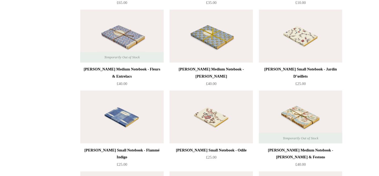
scroll to position [1427, 0]
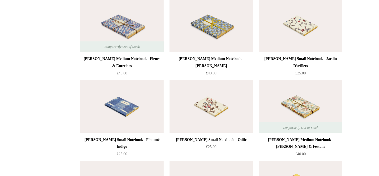
click at [191, 53] on img at bounding box center [189, 40] width 75 height 47
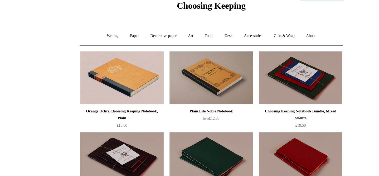
scroll to position [0, 0]
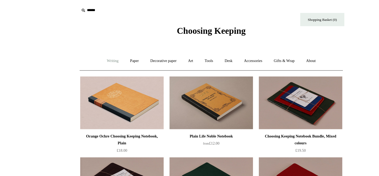
click at [97, 56] on link "Writing +" at bounding box center [101, 55] width 20 height 14
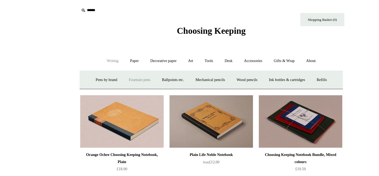
click at [125, 70] on link "Fountain pens +" at bounding box center [125, 71] width 29 height 14
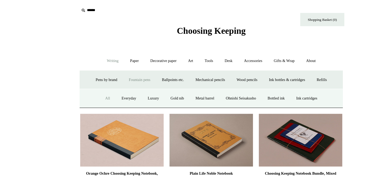
click at [93, 89] on link "All" at bounding box center [97, 88] width 14 height 14
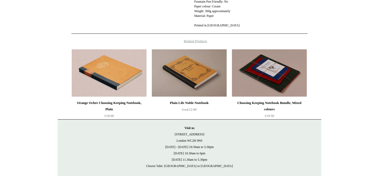
scroll to position [344, 0]
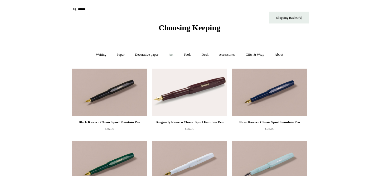
click at [172, 53] on link "Art +" at bounding box center [171, 55] width 14 height 14
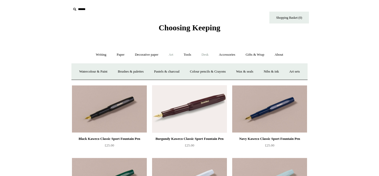
click at [204, 56] on link "Desk +" at bounding box center [205, 55] width 17 height 14
click at [217, 70] on link "Desk Accessories" at bounding box center [203, 71] width 33 height 14
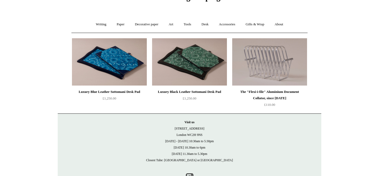
scroll to position [7, 0]
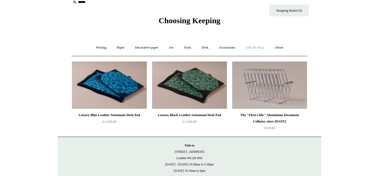
click at [262, 46] on link "Gifts & Wrap +" at bounding box center [255, 48] width 28 height 14
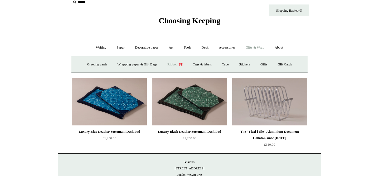
click at [178, 66] on link "Ribbon 🎀" at bounding box center [174, 64] width 25 height 14
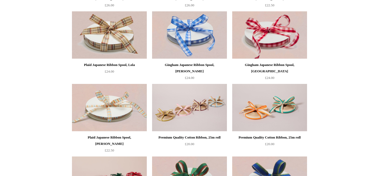
scroll to position [10, 0]
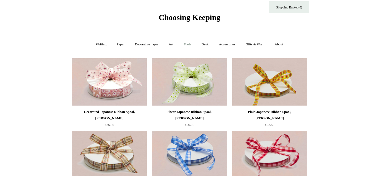
click at [186, 45] on link "Tools +" at bounding box center [187, 44] width 17 height 14
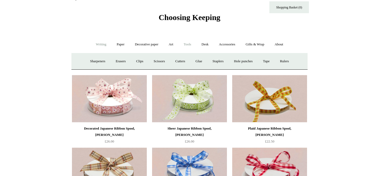
click at [99, 46] on link "Writing +" at bounding box center [101, 44] width 20 height 14
click at [127, 46] on ul "Writing - Pens by brand + Kaweco Lamy Ohnishi Seisakusho Pelikan Tetzbo Pilot P…" at bounding box center [189, 44] width 197 height 14
click at [119, 45] on link "Paper +" at bounding box center [120, 44] width 17 height 14
click at [183, 61] on link "Sketchbooks +" at bounding box center [181, 61] width 27 height 14
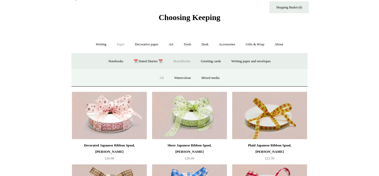
click at [163, 76] on link "All" at bounding box center [162, 78] width 14 height 14
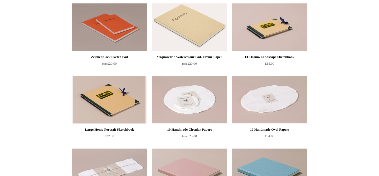
scroll to position [79, 0]
